Goal: Information Seeking & Learning: Learn about a topic

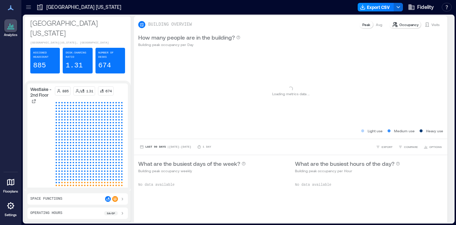
click at [30, 7] on icon at bounding box center [28, 7] width 5 height 1
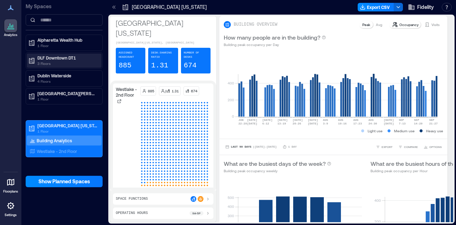
click at [58, 58] on p "DLF Downtown DT1" at bounding box center [67, 58] width 60 height 6
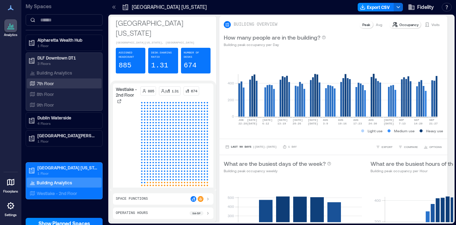
click at [52, 81] on p "7th Floor" at bounding box center [45, 84] width 17 height 6
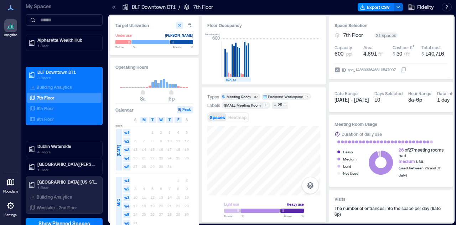
click at [113, 9] on icon at bounding box center [114, 7] width 7 height 7
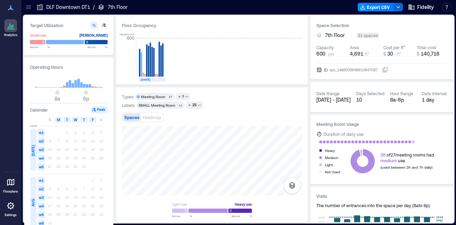
click at [289, 110] on div "Spaces Heatmap" at bounding box center [212, 117] width 180 height 14
click at [302, 92] on div "Types Meeting Room 27 1 Labels SMALL Meeting Room​ 11 25 Spaces Heatmap Light u…" at bounding box center [212, 154] width 192 height 135
click at [29, 4] on icon at bounding box center [28, 7] width 7 height 7
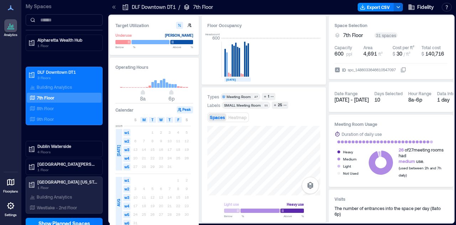
click at [112, 3] on div at bounding box center [113, 6] width 11 height 11
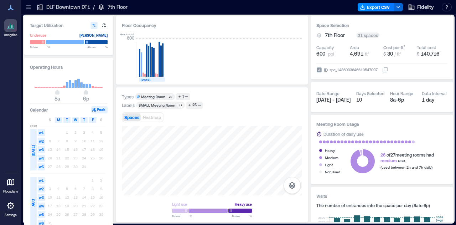
click at [227, 198] on div "Light use Heavy use Below ** % Above ** %" at bounding box center [212, 171] width 180 height 91
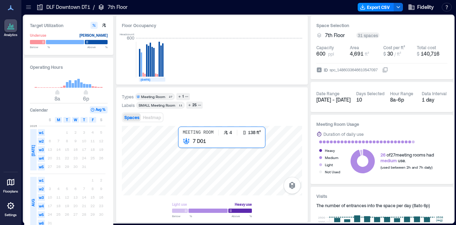
click at [180, 142] on div at bounding box center [212, 161] width 180 height 70
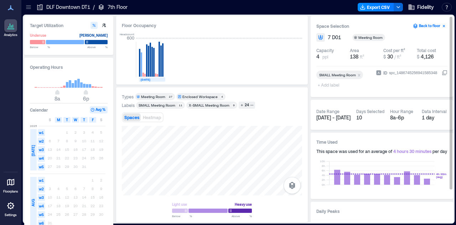
click at [446, 24] on icon "button" at bounding box center [444, 26] width 6 height 6
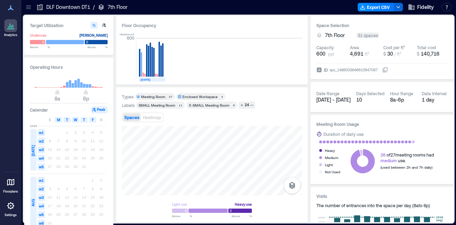
click at [156, 104] on div "SMALL Meeting Room​" at bounding box center [157, 105] width 37 height 5
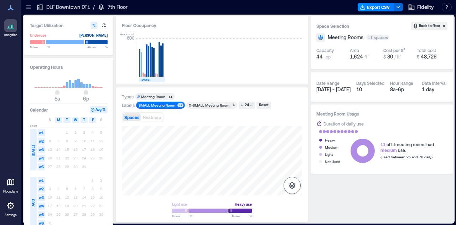
click at [290, 186] on icon "button" at bounding box center [292, 185] width 6 height 7
click at [330, 204] on div "Space Selection Back to floor Meeting Rooms 11 spaces Capacity 44 ppl Area 1,62…" at bounding box center [382, 119] width 143 height 206
click at [165, 97] on div "Meeting Room" at bounding box center [153, 96] width 25 height 5
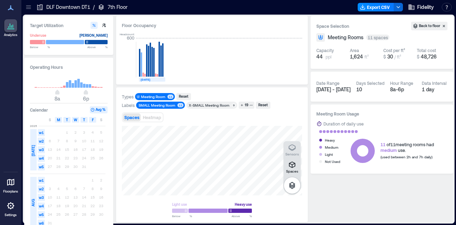
click at [165, 97] on div "Meeting Room" at bounding box center [153, 96] width 25 height 5
click at [241, 105] on icon "button" at bounding box center [242, 105] width 2 height 2
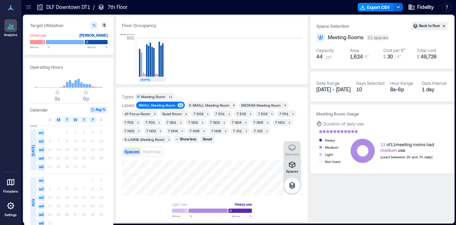
click at [203, 145] on div "Types Meeting Room 11 Labels SMALL Meeting Room​ 11 X-SMALL Meeting Room 9 MEDI…" at bounding box center [212, 155] width 180 height 124
click at [205, 197] on div "Spaces Sensors Light use Heavy use Below ** % Above ** %" at bounding box center [212, 188] width 180 height 57
click at [200, 206] on div "Spaces Sensors Light use Heavy use Below ** % Above ** %" at bounding box center [212, 188] width 180 height 57
click at [189, 89] on div "Types Meeting Room 11 Labels SMALL Meeting Room​ 11 X-SMALL Meeting Room 9 MEDI…" at bounding box center [212, 154] width 192 height 135
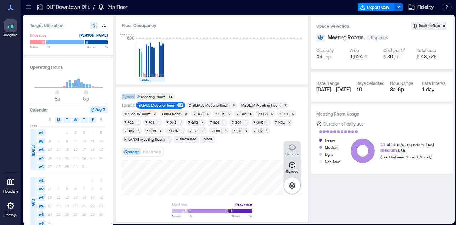
click at [189, 89] on div "Types Meeting Room 11 Labels SMALL Meeting Room​ 11 X-SMALL Meeting Room 9 MEDI…" at bounding box center [212, 154] width 192 height 135
click at [282, 99] on div "Types Meeting Room 11" at bounding box center [212, 96] width 180 height 7
click at [313, 87] on div "Date Range [DATE] - [DATE] Days Selected 10 Hour Range 8a - 6p Data Interval 1 …" at bounding box center [382, 87] width 143 height 30
click at [207, 79] on div "Floor Occupancy Headcount 600 [DATE] Types Meeting Room 11 Labels SMALL Meeting…" at bounding box center [212, 119] width 192 height 206
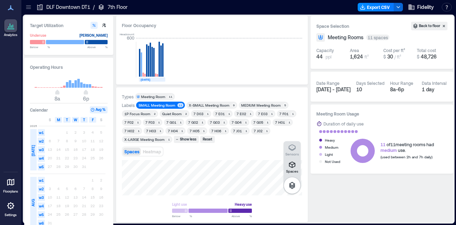
click at [168, 215] on div "Spaces Sensors Light use Heavy use Below ** % Above ** %" at bounding box center [212, 188] width 180 height 57
click at [302, 91] on div "Types Meeting Room 11 Labels SMALL Meeting Room​ 11 X-SMALL Meeting Room 9 MEDI…" at bounding box center [212, 154] width 192 height 135
click at [212, 154] on div "Types Meeting Room 11 Labels SMALL Meeting Room​ 11 X-SMALL Meeting Room 9 MEDI…" at bounding box center [212, 155] width 180 height 124
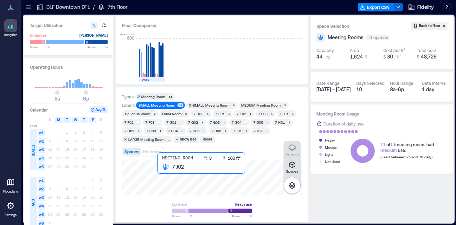
drag, startPoint x: 177, startPoint y: 181, endPoint x: 134, endPoint y: 182, distance: 42.4
click at [134, 182] on div at bounding box center [212, 177] width 180 height 35
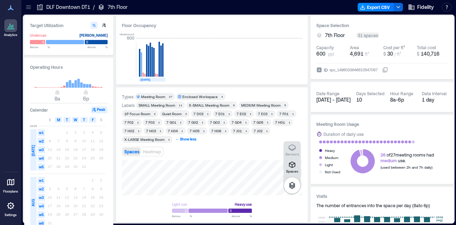
click at [180, 139] on div "Show less" at bounding box center [188, 139] width 19 height 6
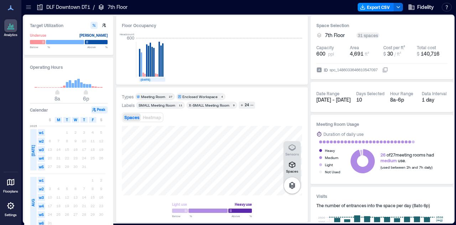
click at [27, 10] on icon at bounding box center [28, 7] width 7 height 7
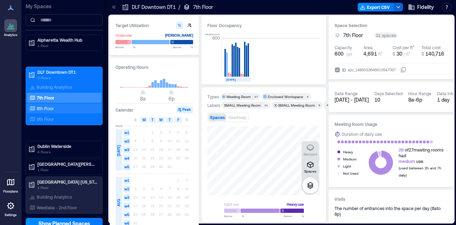
click at [46, 107] on p "8th Floor" at bounding box center [45, 109] width 17 height 6
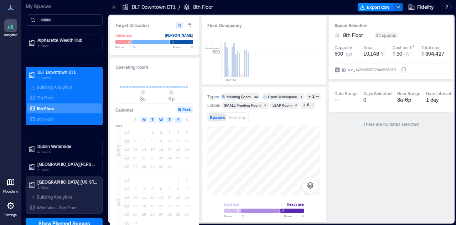
click at [55, 109] on div "8th Floor" at bounding box center [62, 108] width 69 height 7
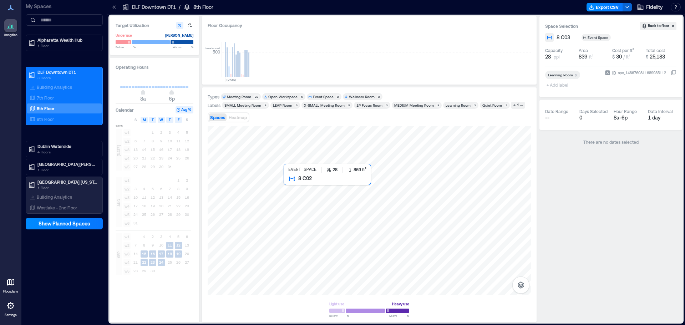
drag, startPoint x: 533, startPoint y: 176, endPoint x: 299, endPoint y: 194, distance: 234.9
click at [300, 194] on div at bounding box center [369, 210] width 323 height 169
click at [300, 225] on div at bounding box center [369, 210] width 323 height 169
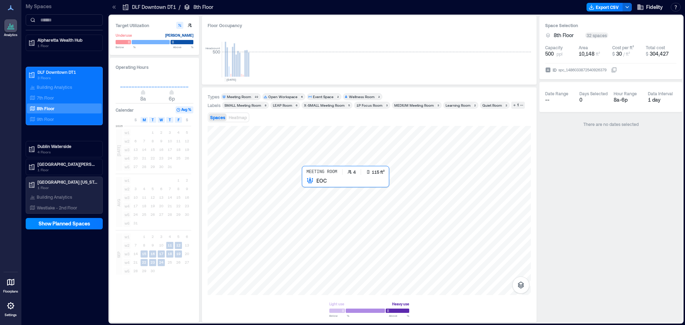
click at [311, 187] on div at bounding box center [369, 210] width 323 height 169
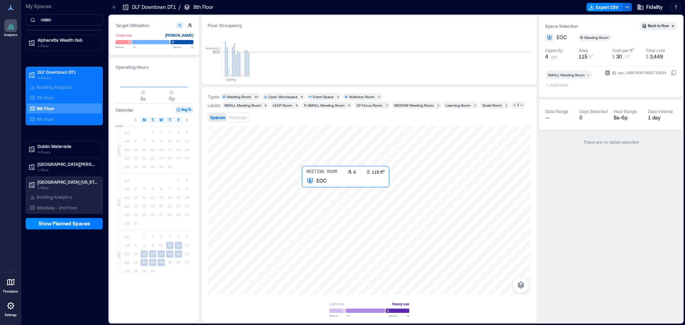
click at [308, 189] on div at bounding box center [369, 210] width 323 height 169
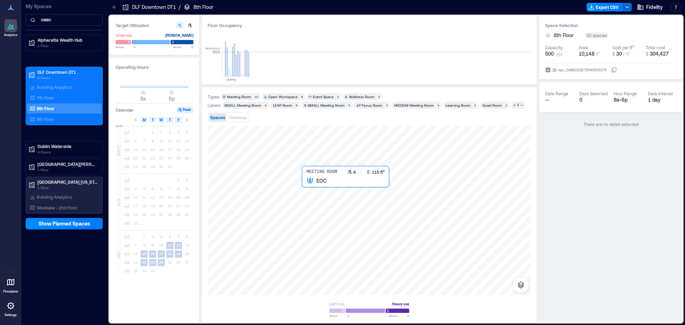
click at [308, 189] on div at bounding box center [369, 210] width 323 height 169
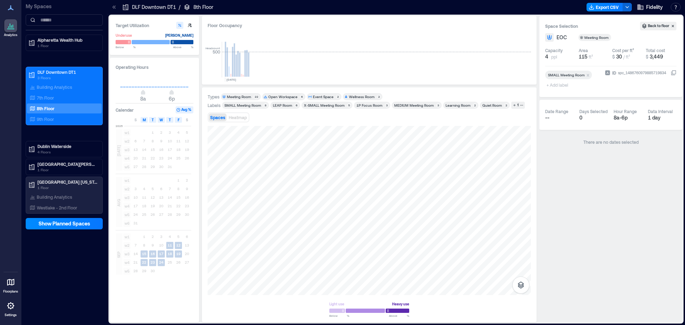
click at [456, 74] on icon "Remove SMALL Meeting Room​" at bounding box center [587, 75] width 5 height 5
type input "**********"
click at [309, 206] on div at bounding box center [369, 210] width 323 height 169
click at [303, 203] on div at bounding box center [369, 210] width 323 height 169
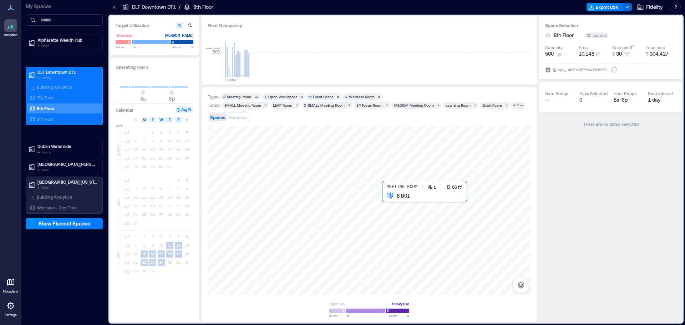
drag, startPoint x: 152, startPoint y: 200, endPoint x: 392, endPoint y: 200, distance: 240.3
click at [392, 200] on div at bounding box center [369, 210] width 323 height 169
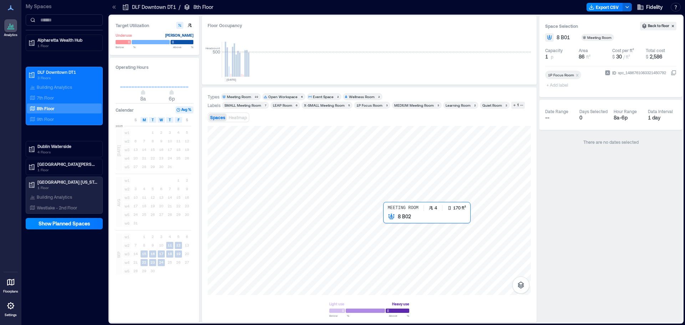
click at [394, 219] on div at bounding box center [369, 210] width 323 height 169
click at [395, 225] on div at bounding box center [369, 210] width 323 height 169
click at [401, 225] on div at bounding box center [369, 210] width 323 height 169
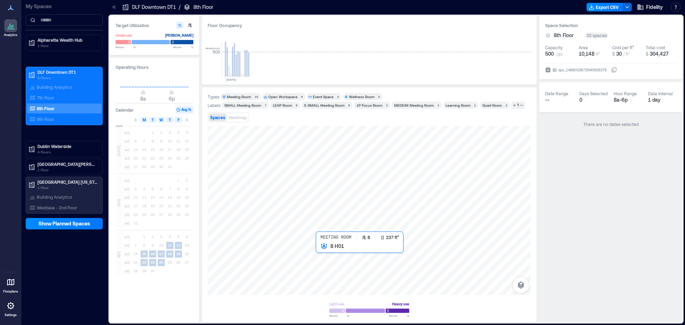
drag, startPoint x: 145, startPoint y: 179, endPoint x: 318, endPoint y: 248, distance: 186.9
click at [318, 225] on div at bounding box center [369, 210] width 323 height 169
click at [329, 225] on div at bounding box center [369, 210] width 323 height 169
click at [333, 225] on div at bounding box center [369, 210] width 323 height 169
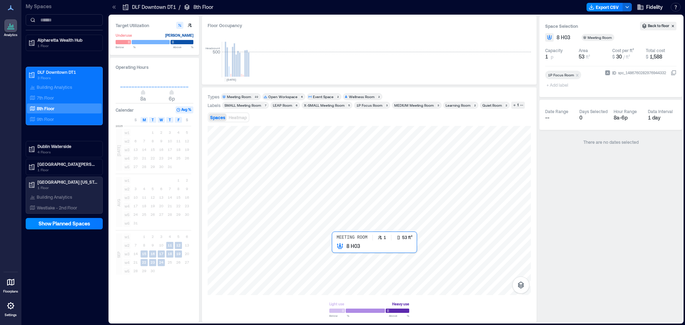
click at [334, 225] on div at bounding box center [369, 210] width 323 height 169
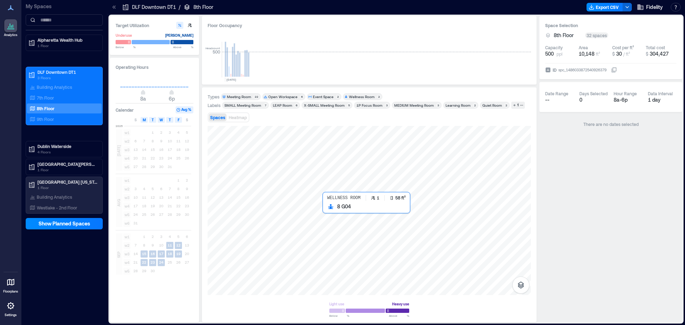
click at [329, 212] on div at bounding box center [369, 210] width 323 height 169
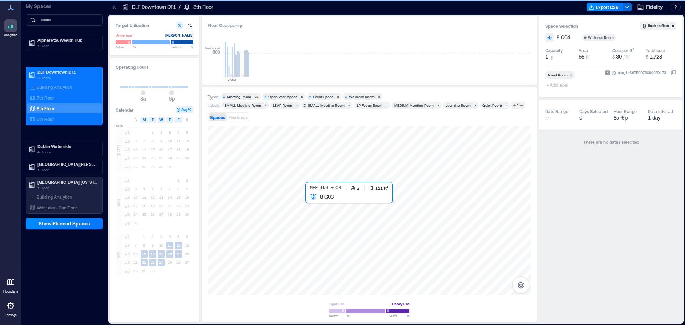
click at [313, 210] on div at bounding box center [369, 210] width 323 height 169
click at [302, 201] on div at bounding box center [369, 210] width 323 height 169
click at [255, 201] on div at bounding box center [369, 210] width 323 height 169
click at [456, 75] on div "Remove X-SMALL Meeting Room" at bounding box center [591, 74] width 7 height 5
type input "*"
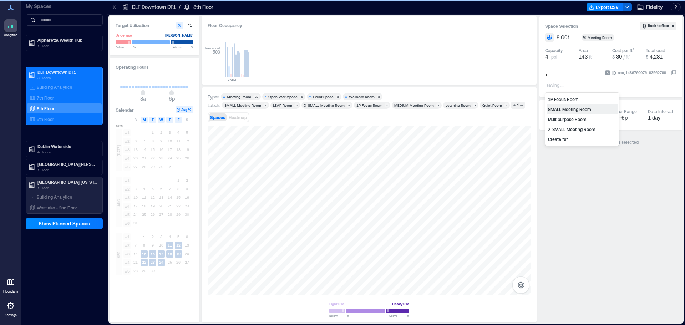
click at [456, 111] on div "SMALL Meeting Room​" at bounding box center [581, 109] width 71 height 10
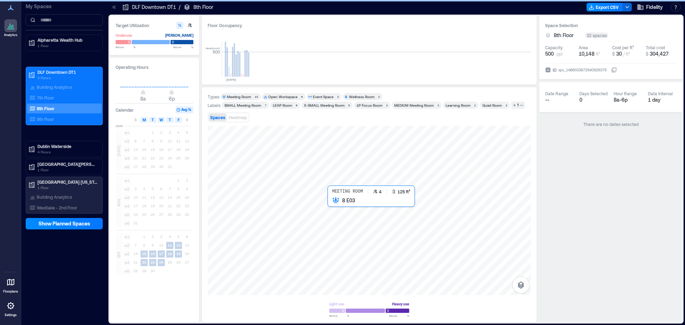
drag, startPoint x: 205, startPoint y: 206, endPoint x: 333, endPoint y: 206, distance: 128.0
click at [333, 206] on div at bounding box center [369, 210] width 323 height 169
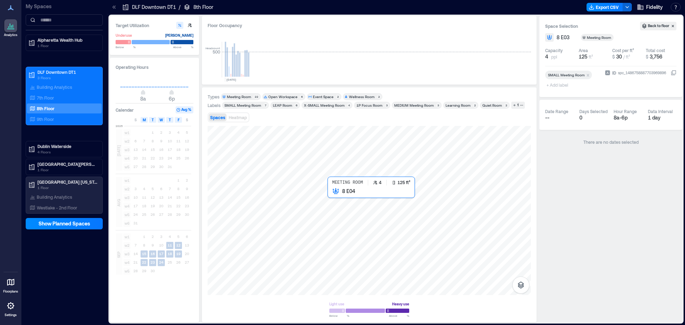
click at [329, 195] on div at bounding box center [369, 210] width 323 height 169
drag, startPoint x: 325, startPoint y: 187, endPoint x: 331, endPoint y: 188, distance: 6.1
click at [331, 188] on div at bounding box center [369, 210] width 323 height 169
click at [58, 114] on div "9th Floor" at bounding box center [64, 119] width 75 height 10
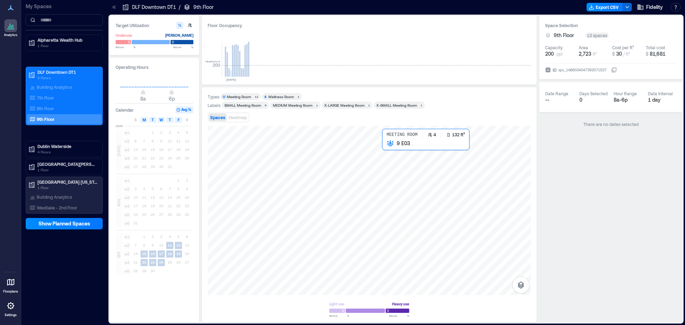
click at [385, 148] on div at bounding box center [369, 210] width 323 height 169
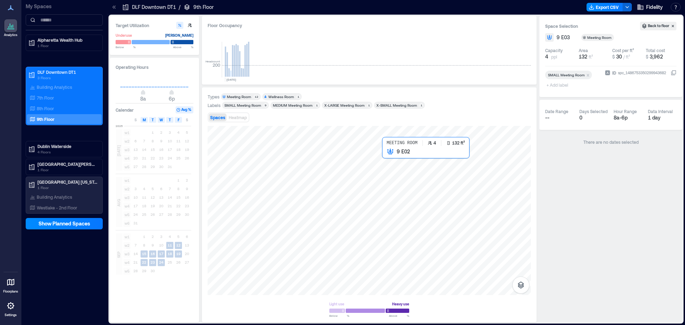
click at [385, 157] on div at bounding box center [369, 210] width 323 height 169
click at [384, 160] on div at bounding box center [369, 210] width 323 height 169
drag, startPoint x: 534, startPoint y: 163, endPoint x: 385, endPoint y: 164, distance: 148.7
click at [385, 164] on div at bounding box center [369, 210] width 323 height 169
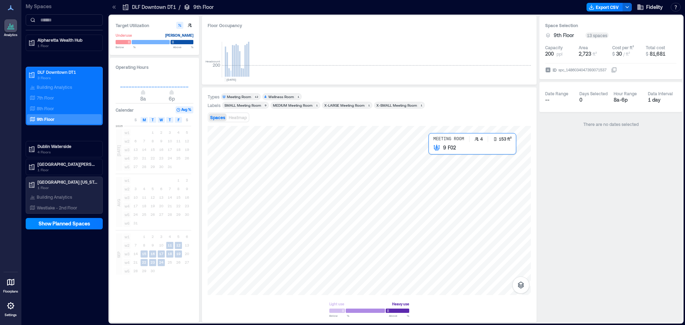
drag, startPoint x: 545, startPoint y: 130, endPoint x: 433, endPoint y: 148, distance: 114.2
click at [433, 148] on div at bounding box center [369, 210] width 323 height 169
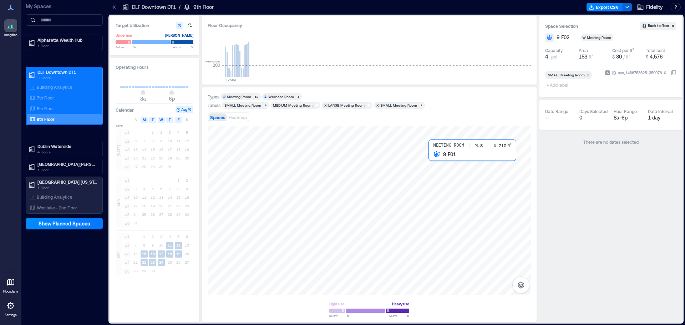
click at [431, 161] on div at bounding box center [369, 210] width 323 height 169
click at [434, 161] on div at bounding box center [369, 210] width 323 height 169
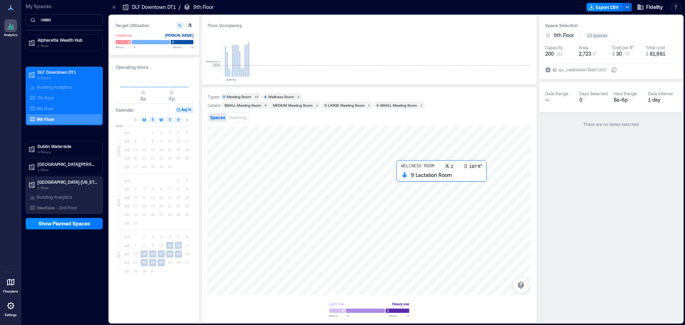
click at [397, 176] on div at bounding box center [369, 210] width 323 height 169
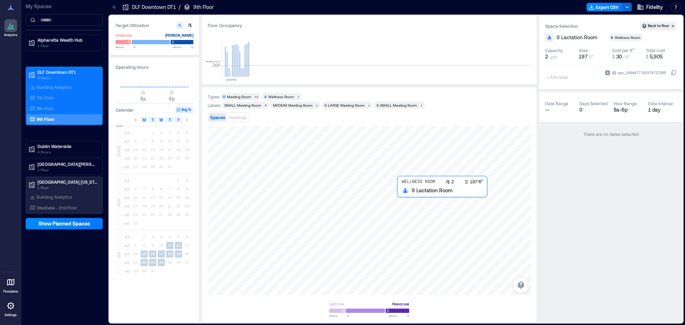
click at [413, 205] on div at bounding box center [369, 210] width 323 height 169
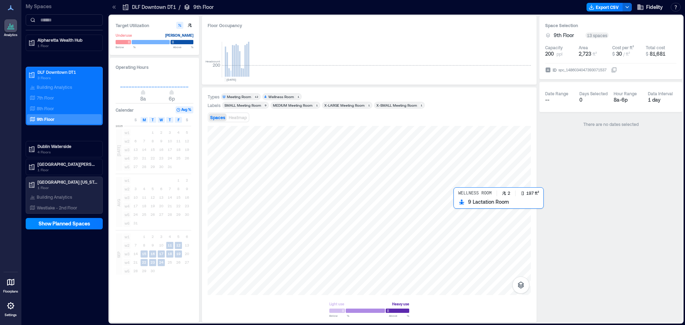
click at [456, 208] on div at bounding box center [369, 210] width 323 height 169
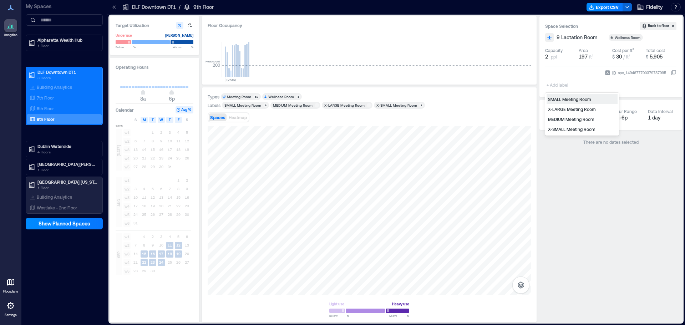
click at [456, 76] on div "+ Add label" at bounding box center [558, 80] width 26 height 19
click at [456, 194] on div "Space Selection Back to floor 9 Lactation Room Wellness Room Capacity 2 ppl Are…" at bounding box center [610, 169] width 143 height 306
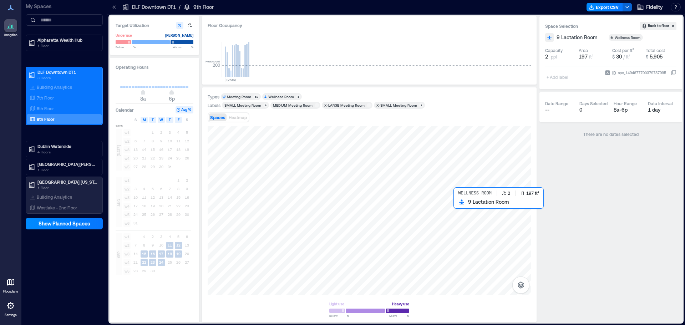
click at [456, 209] on div at bounding box center [369, 210] width 323 height 169
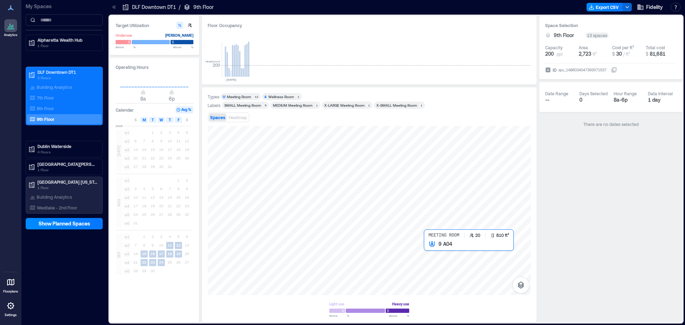
drag, startPoint x: 491, startPoint y: 296, endPoint x: 440, endPoint y: 256, distance: 64.3
click at [440, 225] on div at bounding box center [369, 210] width 323 height 169
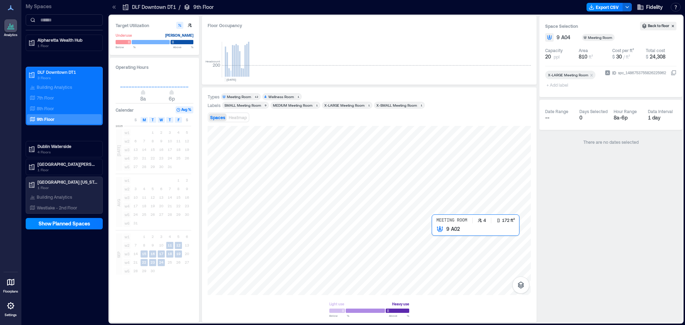
click at [439, 225] on div at bounding box center [369, 210] width 323 height 169
drag, startPoint x: 531, startPoint y: 237, endPoint x: 447, endPoint y: 238, distance: 83.4
click at [447, 225] on div at bounding box center [369, 210] width 323 height 169
click at [446, 225] on div at bounding box center [369, 210] width 323 height 169
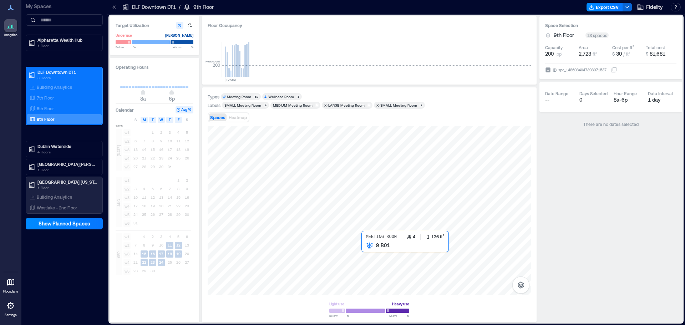
click at [371, 225] on div at bounding box center [369, 210] width 323 height 169
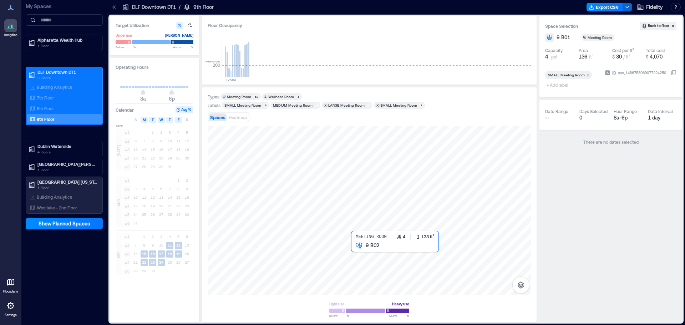
click at [353, 225] on div at bounding box center [369, 210] width 323 height 169
click at [354, 225] on div at bounding box center [369, 210] width 323 height 169
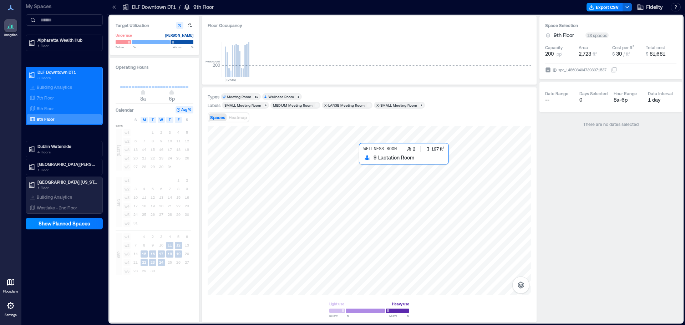
click at [366, 161] on div at bounding box center [369, 210] width 323 height 169
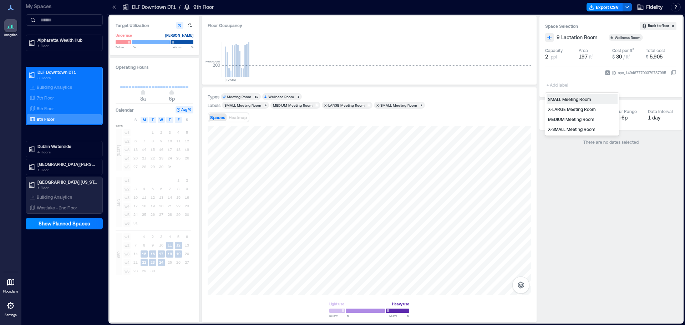
click at [456, 78] on div "+ Add label" at bounding box center [558, 80] width 26 height 19
type input "**********"
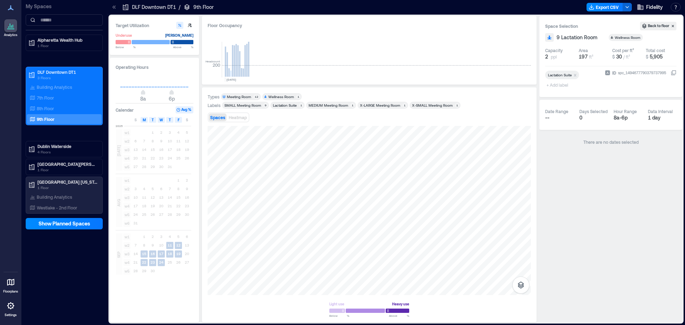
drag, startPoint x: 145, startPoint y: 1, endPoint x: 372, endPoint y: 30, distance: 229.2
click at [372, 30] on div "Floor Occupancy Headcount 200 [DATE]" at bounding box center [369, 50] width 334 height 68
